Goal: Navigation & Orientation: Find specific page/section

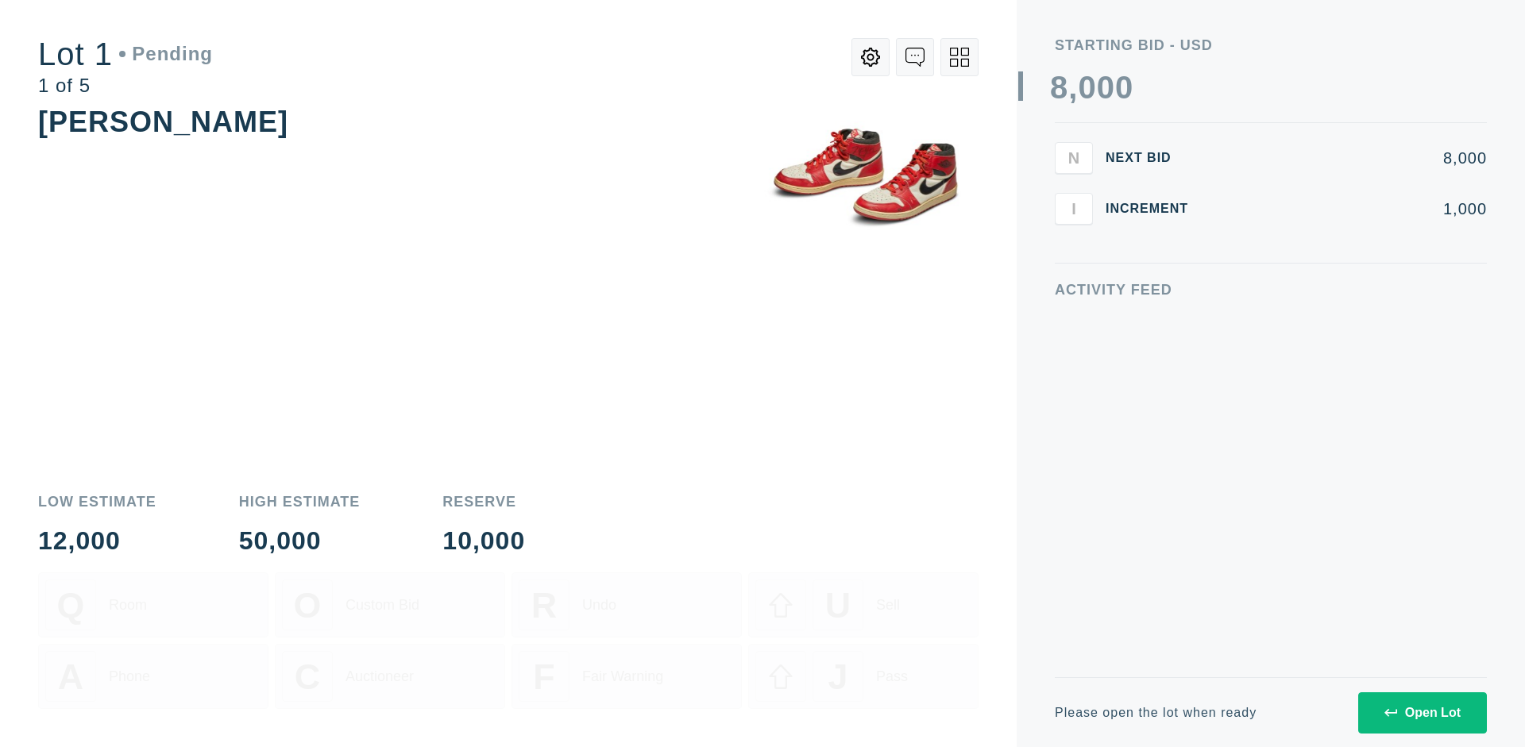
click at [1421, 712] on div "Open Lot" at bounding box center [1422, 713] width 76 height 14
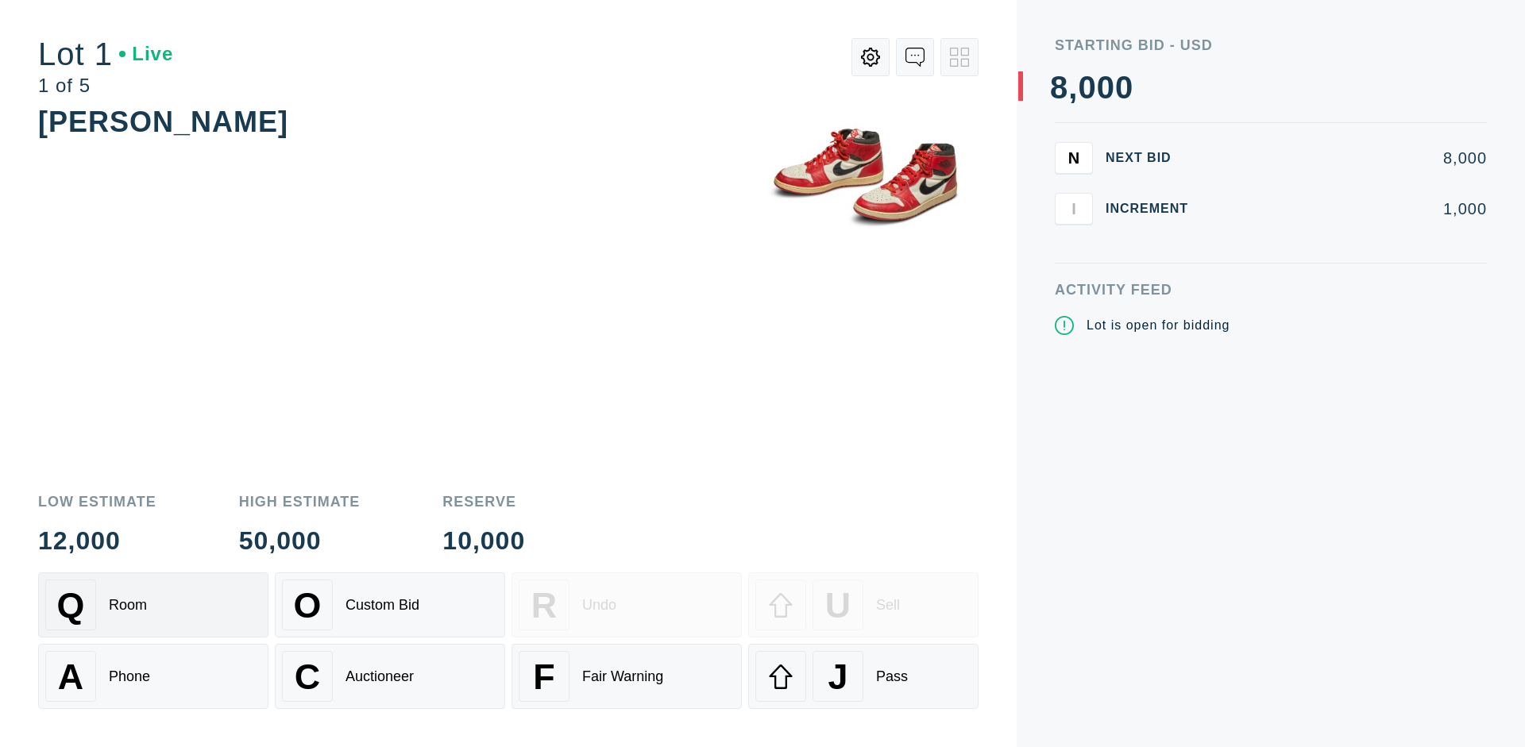
click at [153, 605] on div "Q Room" at bounding box center [153, 605] width 216 height 51
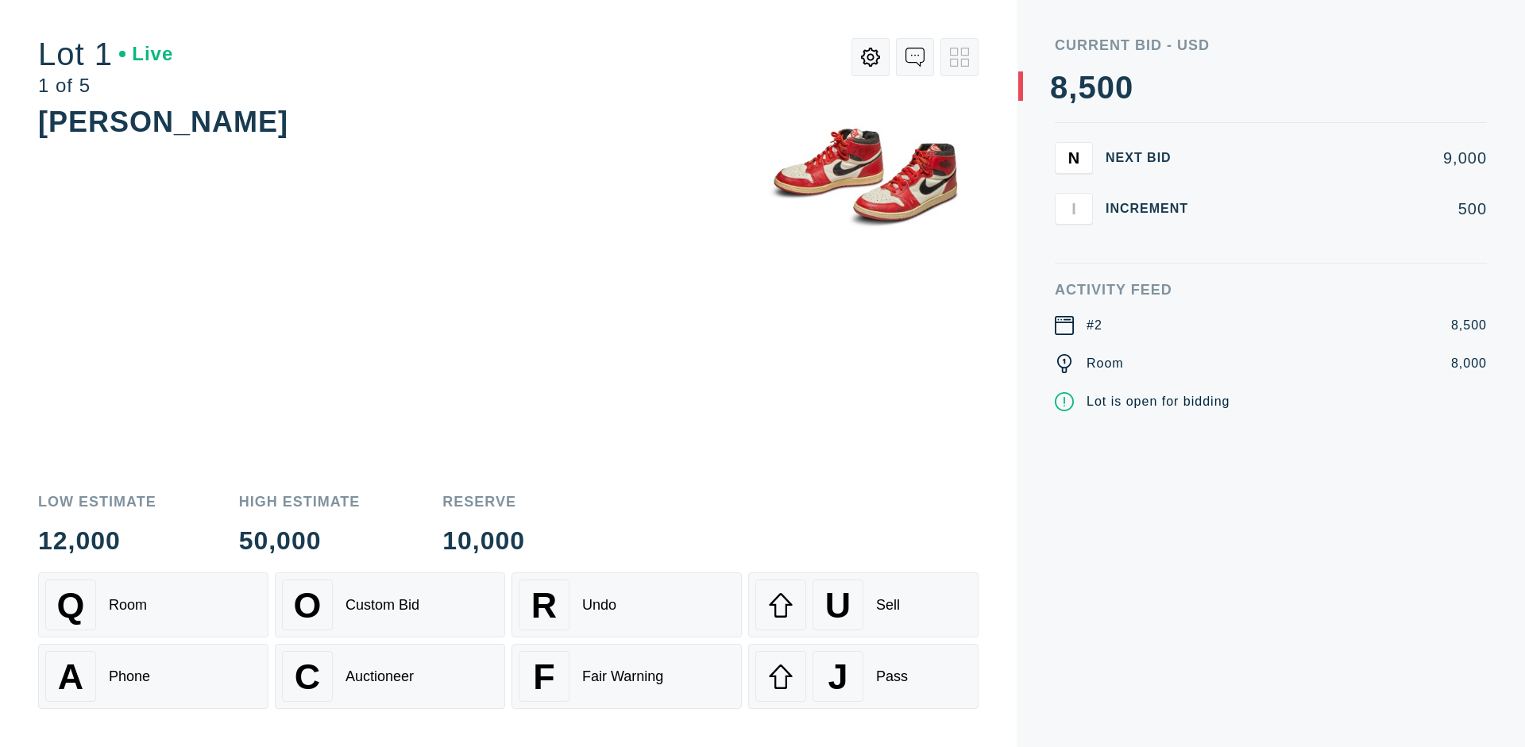
click at [153, 605] on div "Q Room" at bounding box center [153, 605] width 216 height 51
